Goal: Ask a question

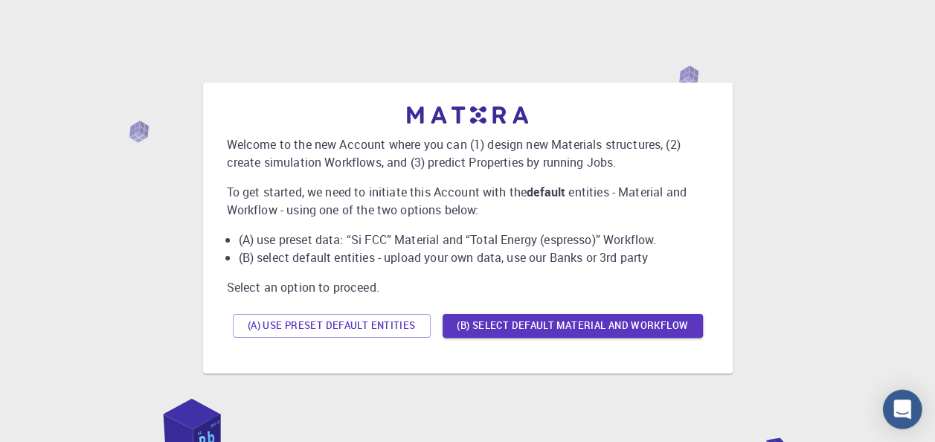
click at [901, 404] on icon "Open Intercom Messenger" at bounding box center [901, 408] width 17 height 19
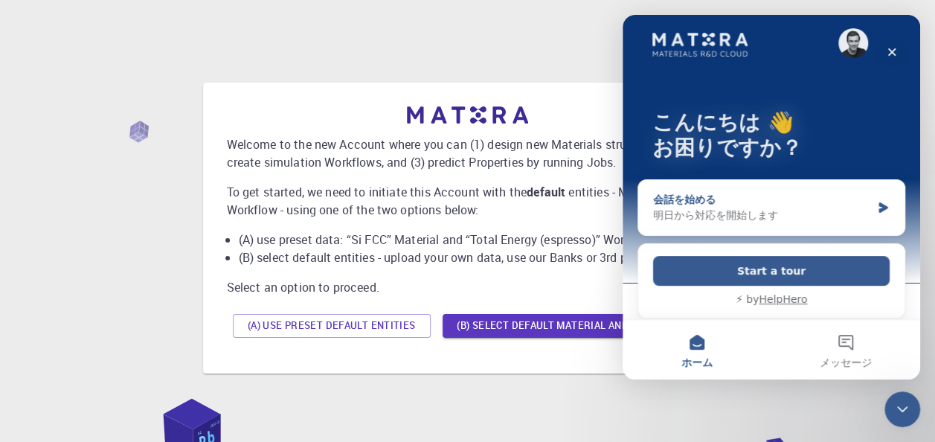
scroll to position [16, 0]
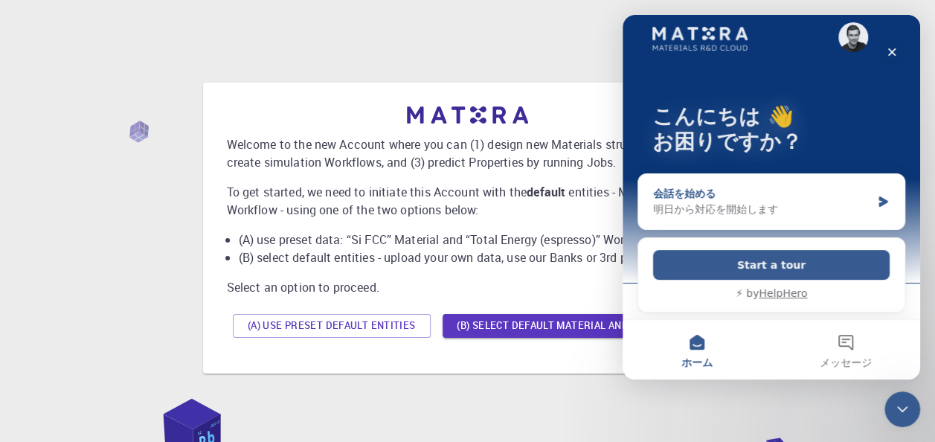
click at [878, 201] on icon "Intercom Messenger" at bounding box center [882, 201] width 9 height 10
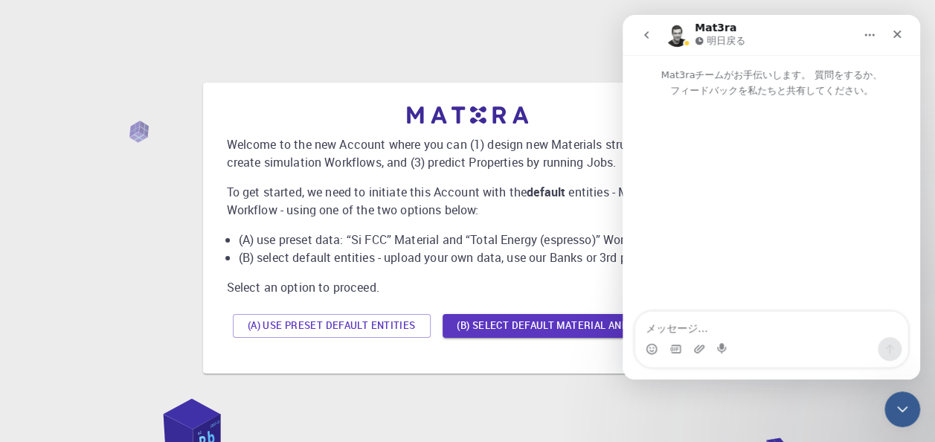
scroll to position [0, 0]
click at [896, 30] on icon "クローズ" at bounding box center [897, 34] width 12 height 12
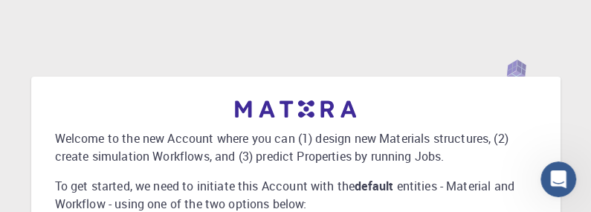
click at [77, 33] on div "Welcome to the new Account where you can (1) design new Materials structures, (…" at bounding box center [295, 210] width 591 height 420
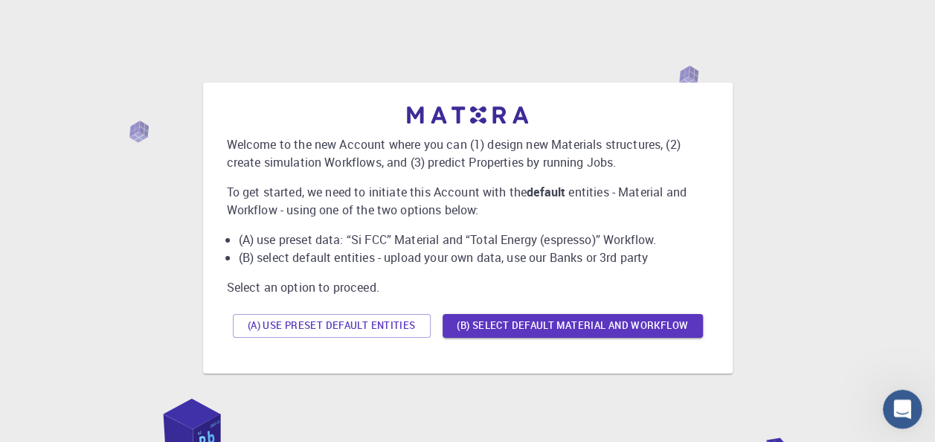
click at [915, 401] on div "Intercom Messengerを開く" at bounding box center [899, 406] width 49 height 49
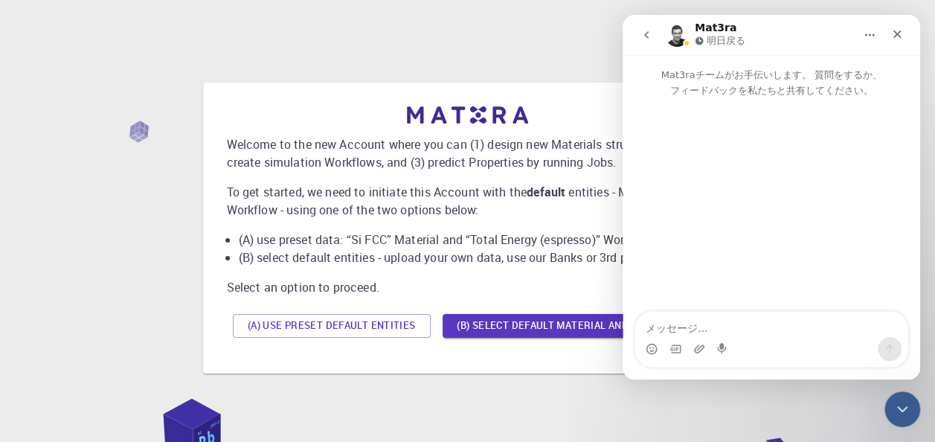
click at [737, 324] on textarea "メッセージ..." at bounding box center [771, 324] width 272 height 25
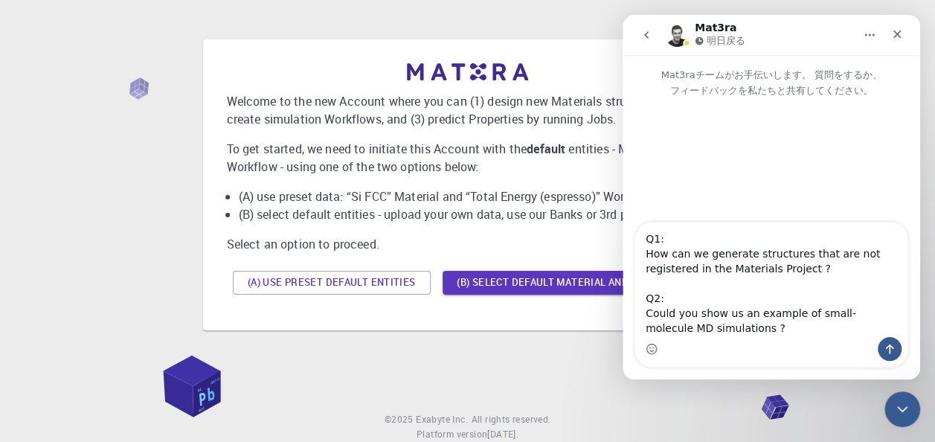
scroll to position [74, 0]
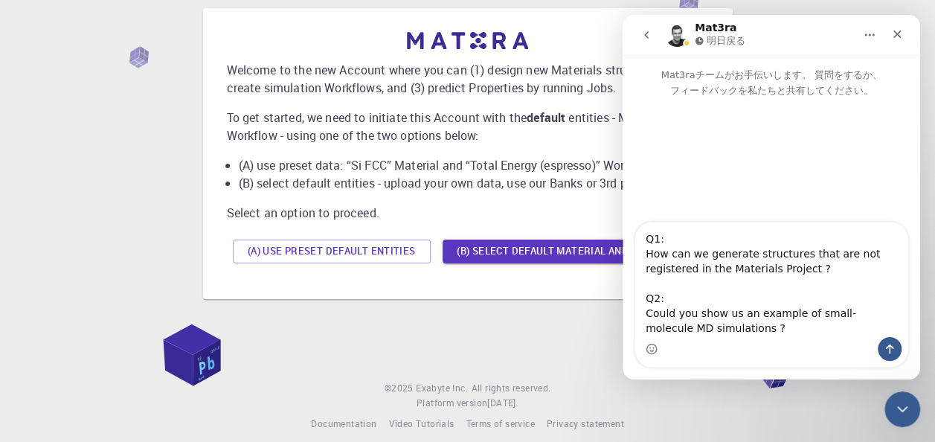
click at [752, 269] on textarea "Q1: How can we generate structures that are not registered in the Materials Pro…" at bounding box center [771, 279] width 272 height 115
drag, startPoint x: 702, startPoint y: 329, endPoint x: 736, endPoint y: 357, distance: 43.8
click at [702, 330] on textarea "Q1: How can we generate structures that are not registered in the Materials Pro…" at bounding box center [771, 279] width 272 height 115
type textarea "Q1: How can we generate structures that are not registered in the Materials Pro…"
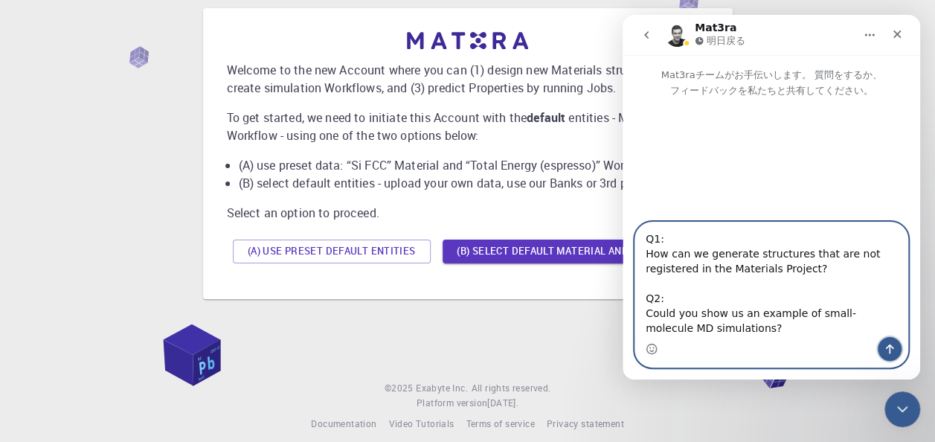
click at [884, 351] on icon "メッセージを送信…" at bounding box center [890, 349] width 12 height 12
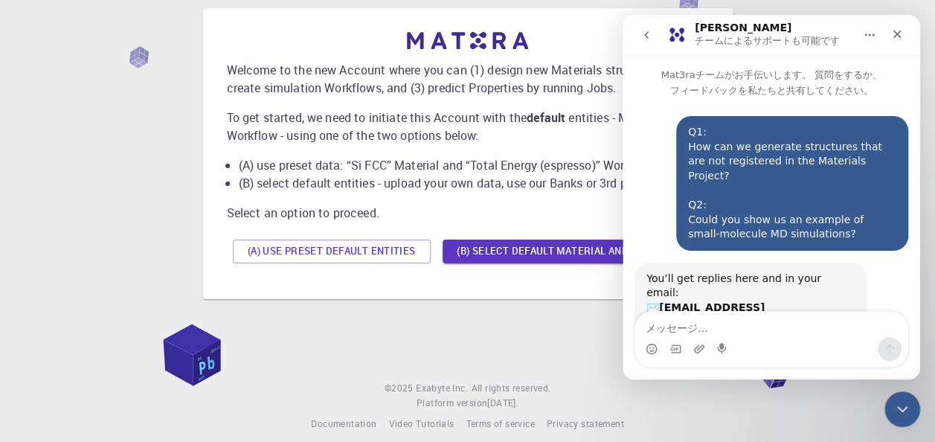
scroll to position [51, 0]
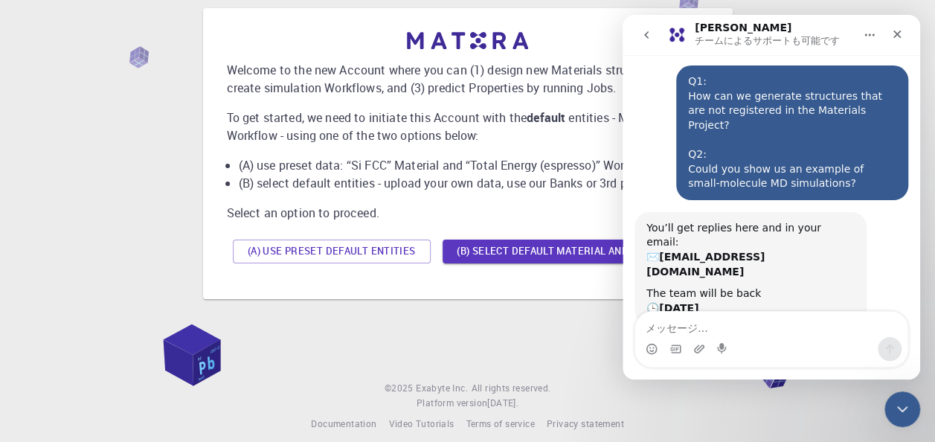
click at [546, 178] on li "(B) select default entities - upload your own data, use our Banks or 3rd party" at bounding box center [474, 183] width 470 height 18
